Goal: Transaction & Acquisition: Purchase product/service

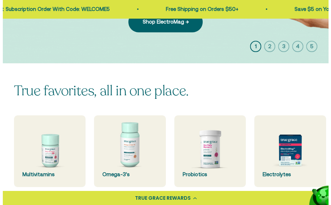
scroll to position [164, 0]
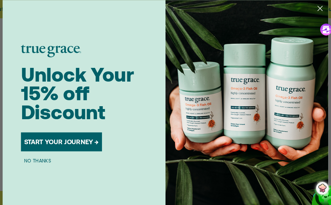
click at [45, 160] on button "NO THANKS" at bounding box center [38, 160] width 34 height 8
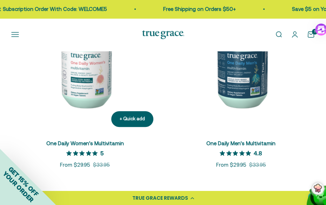
click at [77, 144] on link "One Daily Women's Multivitamin" at bounding box center [85, 143] width 78 height 6
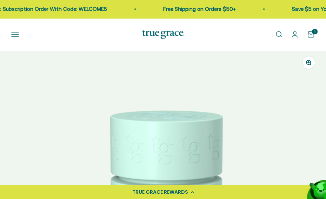
select select "3"
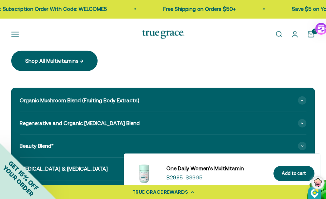
scroll to position [922, 0]
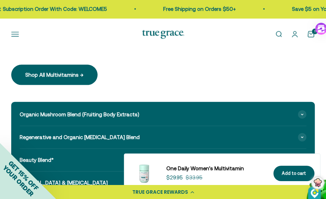
click at [277, 34] on link "Open search" at bounding box center [279, 35] width 8 height 8
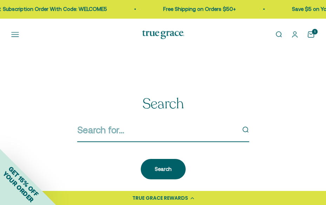
click at [170, 127] on input "Search" at bounding box center [156, 130] width 159 height 15
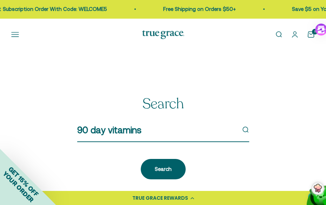
type input "90 day vitamins"
click at [242, 126] on button "submit" at bounding box center [246, 130] width 8 height 8
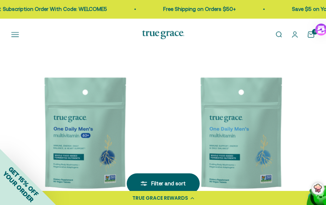
scroll to position [295, 0]
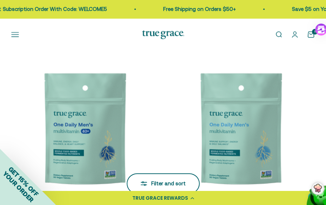
click at [166, 184] on div "Filter and sort" at bounding box center [163, 183] width 45 height 8
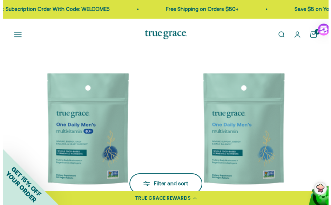
scroll to position [297, 0]
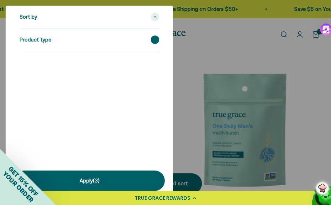
click at [156, 39] on icon at bounding box center [155, 40] width 3 height 2
click at [53, 53] on label "Multivitamins (4)" at bounding box center [47, 54] width 45 height 8
click at [25, 53] on input "Multivitamins (4)" at bounding box center [23, 54] width 6 height 6
click at [53, 53] on label "Multivitamins (4)" at bounding box center [47, 54] width 45 height 8
click at [25, 53] on input "Multivitamins (4)" at bounding box center [23, 54] width 6 height 6
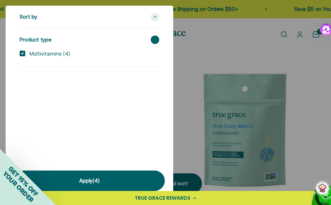
checkbox input "false"
click at [251, 42] on div at bounding box center [165, 102] width 331 height 205
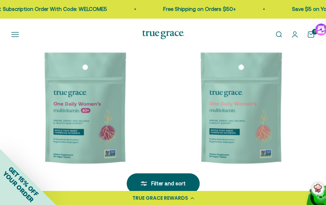
scroll to position [72, 0]
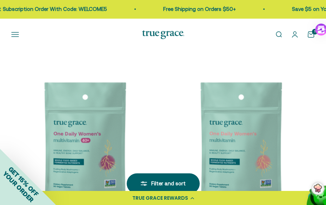
click at [279, 35] on link "Open search" at bounding box center [279, 35] width 8 height 8
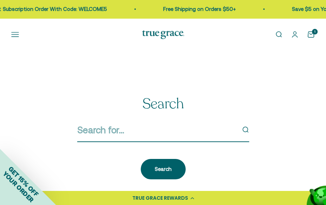
click at [172, 130] on input "Search" at bounding box center [156, 130] width 159 height 15
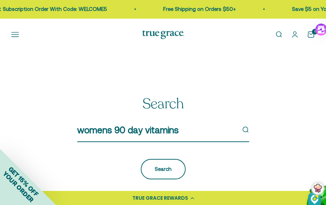
type input "womens 90 day vitamins"
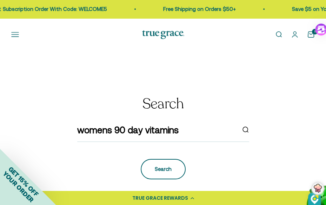
click at [164, 167] on div "Search" at bounding box center [163, 169] width 17 height 8
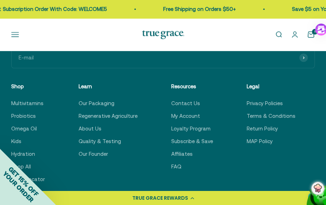
scroll to position [360, 0]
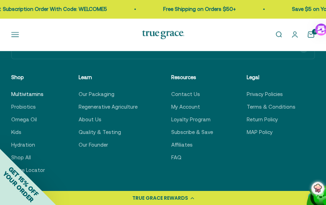
click at [32, 94] on link "Multivitamins" at bounding box center [27, 94] width 32 height 8
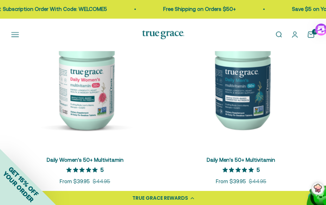
scroll to position [556, 0]
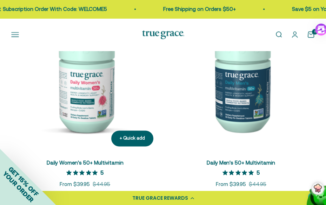
click at [115, 161] on link "Daily Women's 50+ Multivitamin" at bounding box center [85, 162] width 77 height 6
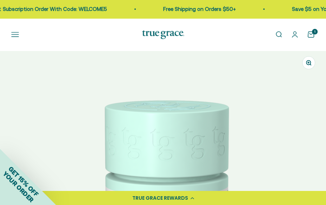
select select "3"
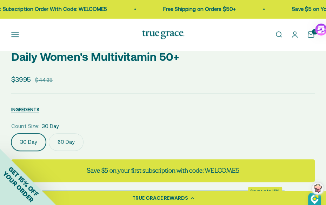
scroll to position [365, 0]
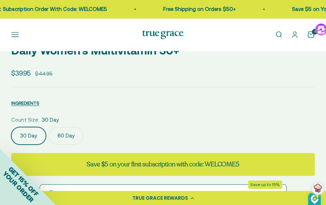
click at [63, 134] on label "60 Day" at bounding box center [66, 136] width 35 height 18
click at [11, 127] on input "60 Day" at bounding box center [11, 126] width 0 height 0
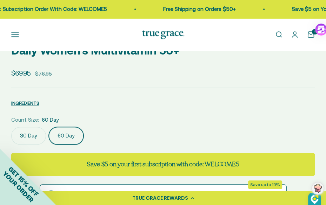
scroll to position [0, 327]
click at [63, 134] on label "60 Day" at bounding box center [66, 136] width 35 height 18
click at [11, 127] on input "60 Day" at bounding box center [11, 126] width 0 height 0
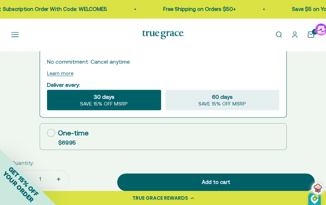
scroll to position [548, 0]
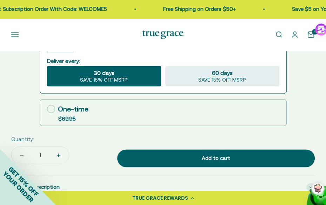
click at [50, 108] on icon at bounding box center [51, 109] width 8 height 8
click at [47, 108] on input "One-time $69.95" at bounding box center [47, 108] width 0 height 0
radio input "true"
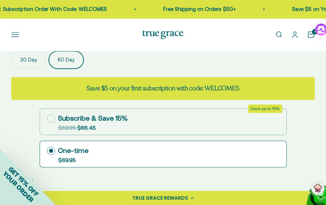
scroll to position [435, 0]
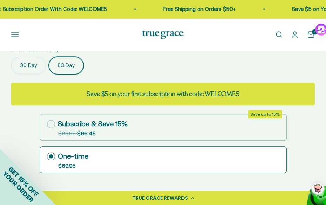
click at [51, 124] on icon at bounding box center [51, 124] width 8 height 8
click at [47, 124] on input "Subscribe & Save 15% Original price strikethrough: $69.95 , Discounted price: $…" at bounding box center [47, 124] width 0 height 0
radio input "true"
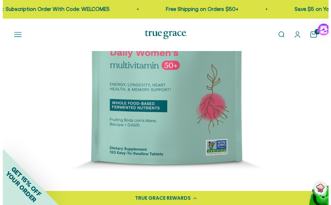
scroll to position [159, 0]
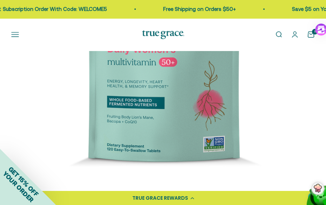
click at [18, 36] on button "Open navigation menu" at bounding box center [15, 35] width 8 height 8
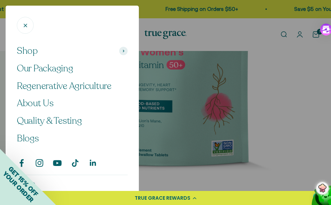
scroll to position [0, 332]
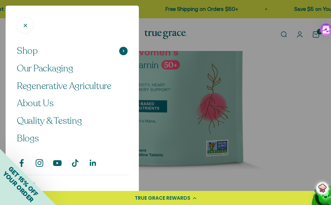
click at [26, 51] on span "Shop" at bounding box center [27, 51] width 21 height 12
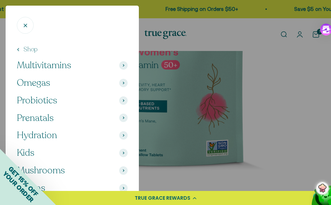
click at [41, 65] on span "Multivitamins" at bounding box center [44, 65] width 54 height 12
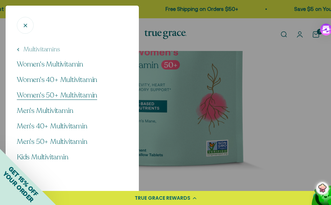
click at [47, 93] on span "Women's 50+ Multivitamin" at bounding box center [57, 94] width 80 height 9
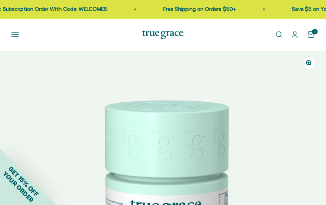
select select "3"
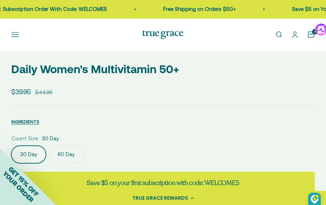
scroll to position [351, 0]
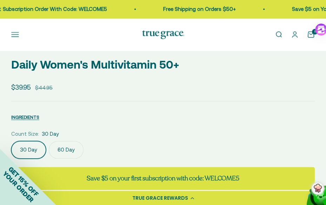
click at [69, 149] on label "60 Day" at bounding box center [66, 150] width 35 height 18
click at [11, 141] on input "60 Day" at bounding box center [11, 140] width 0 height 0
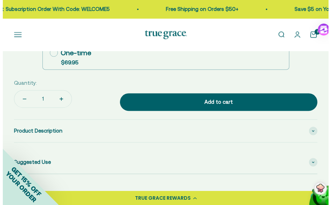
scroll to position [618, 0]
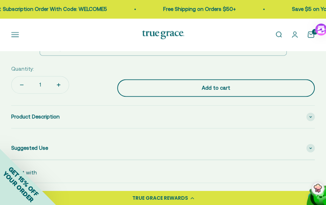
click at [219, 86] on div "Add to cart" at bounding box center [216, 88] width 170 height 8
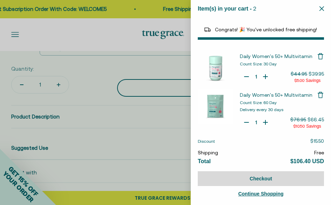
select select "44882812010710"
select select "44878154563798"
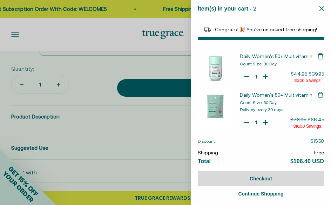
click at [216, 107] on img "Your Cart" at bounding box center [215, 106] width 35 height 35
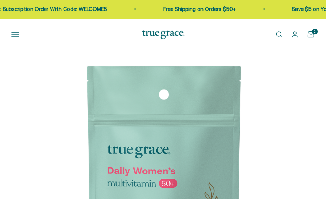
select select "3"
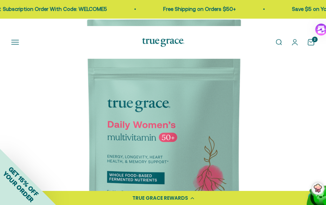
scroll to position [87, 0]
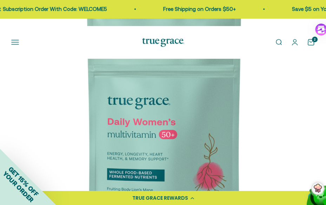
click at [312, 39] on cart-count "2" at bounding box center [315, 40] width 6 height 6
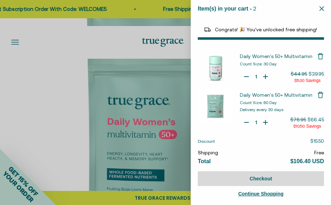
select select "44882812010710"
select select "44878154563798"
type input "0"
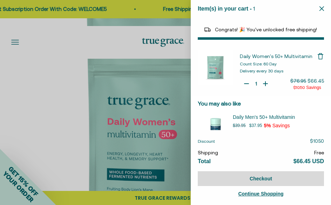
click at [321, 8] on icon "Close" at bounding box center [322, 8] width 5 height 5
